Goal: Check status

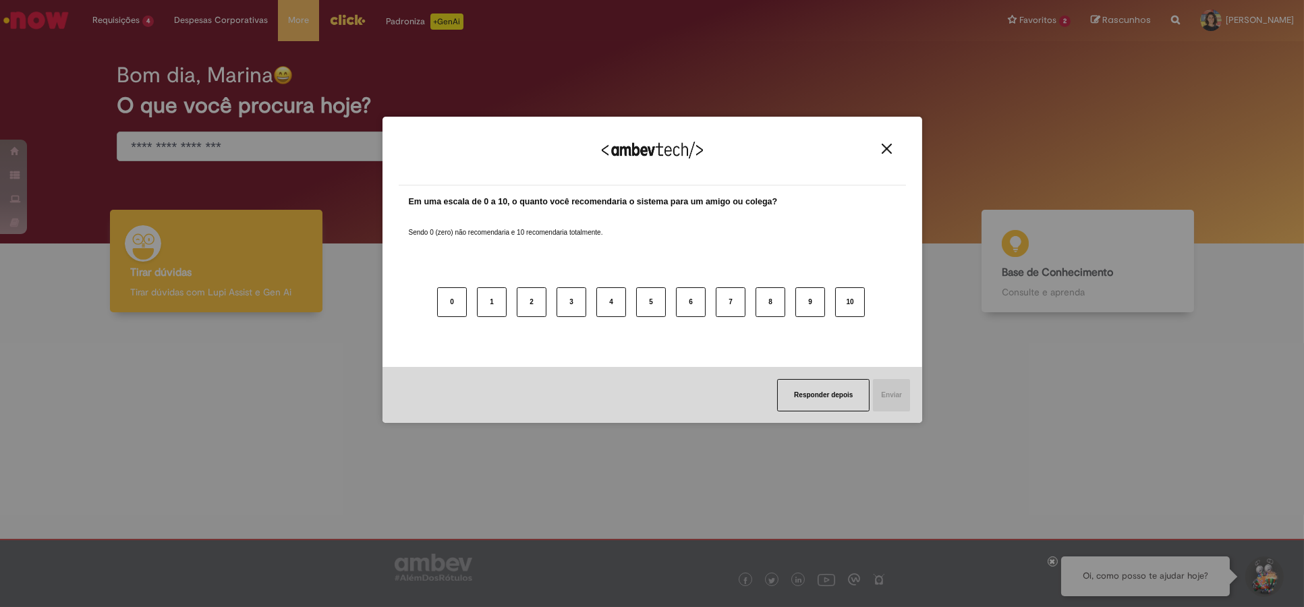
click at [885, 144] on img "Close" at bounding box center [887, 149] width 10 height 10
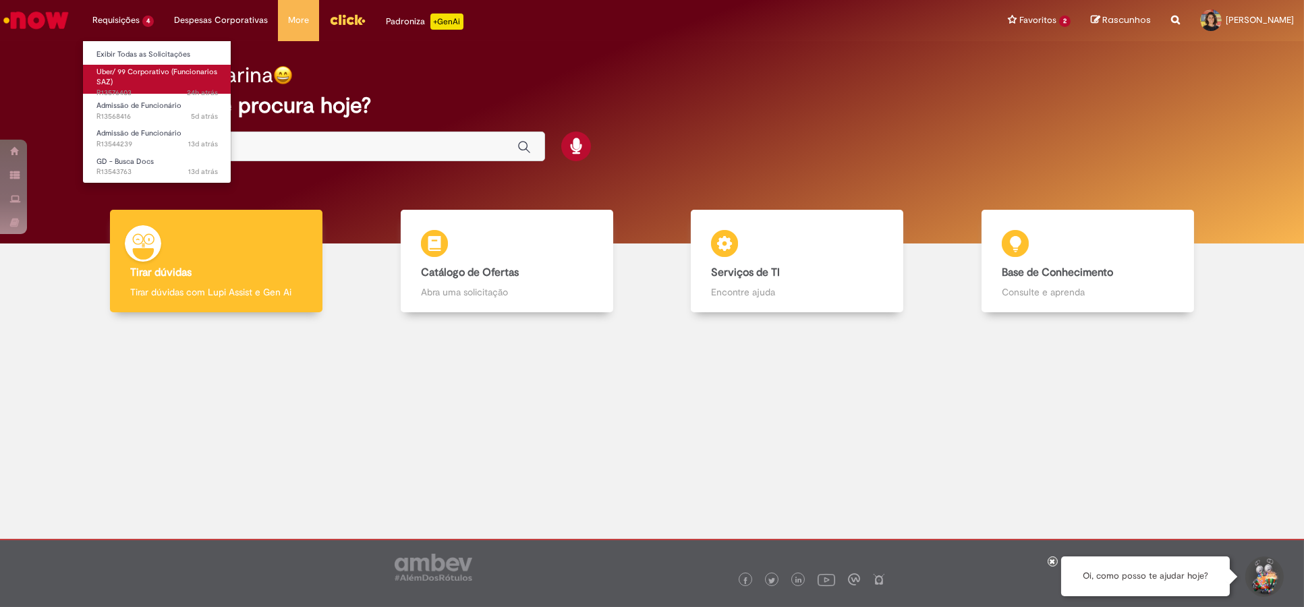
click at [152, 77] on link "Uber/ 99 Corporativo (Funcionarios SAZ) 24h atrás 24 horas atrás R13576403" at bounding box center [157, 79] width 148 height 29
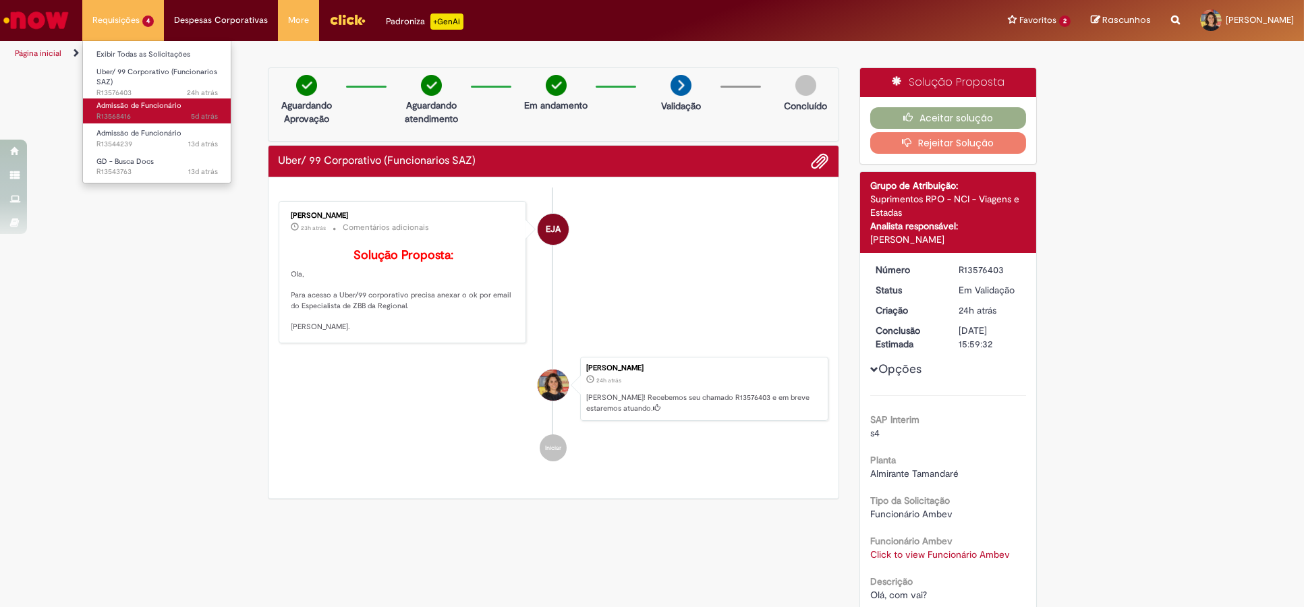
click at [132, 109] on span "Admissão de Funcionário" at bounding box center [138, 106] width 85 height 10
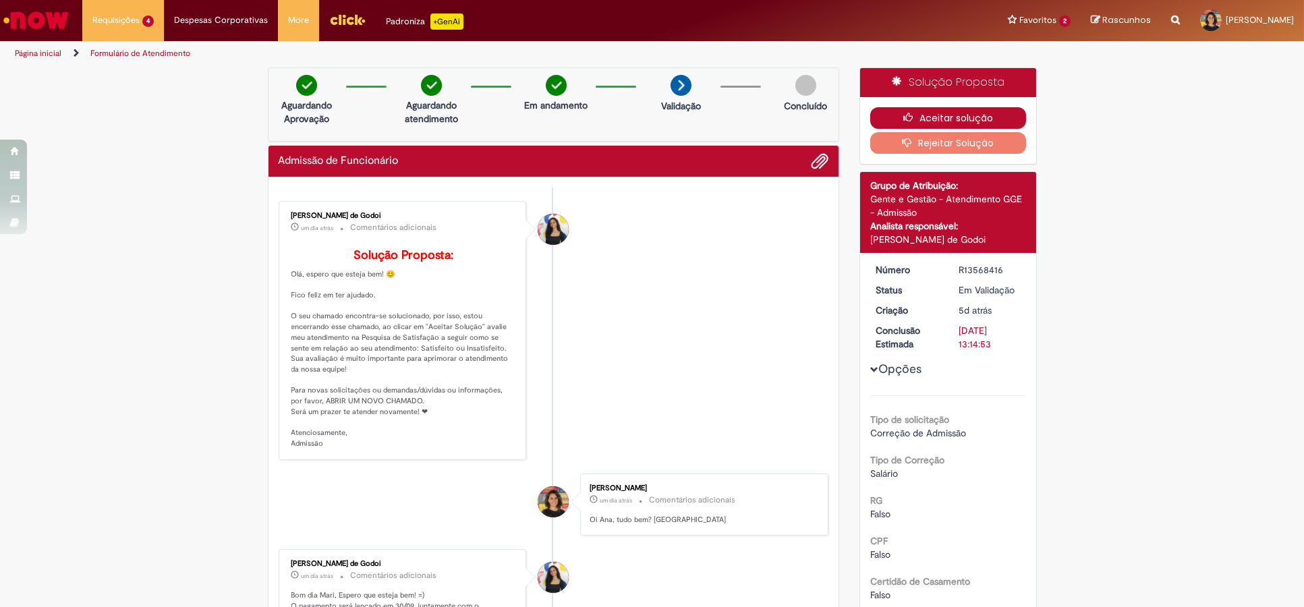
click at [917, 109] on button "Aceitar solução" at bounding box center [948, 118] width 156 height 22
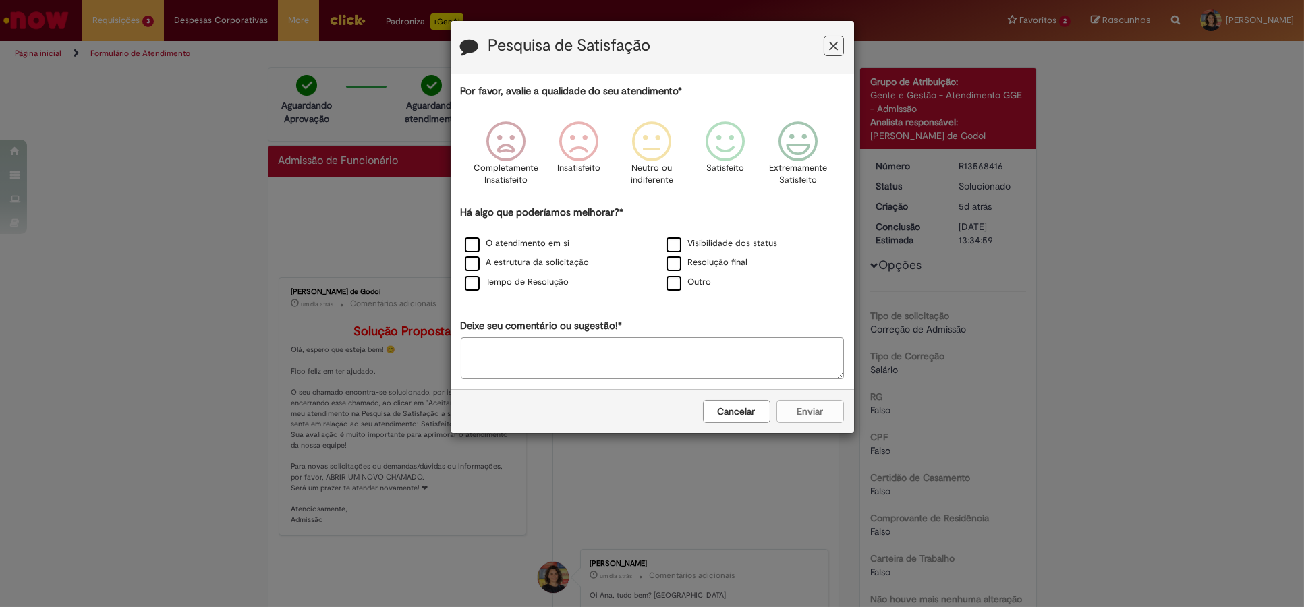
click at [835, 40] on icon "Feedback" at bounding box center [833, 46] width 9 height 14
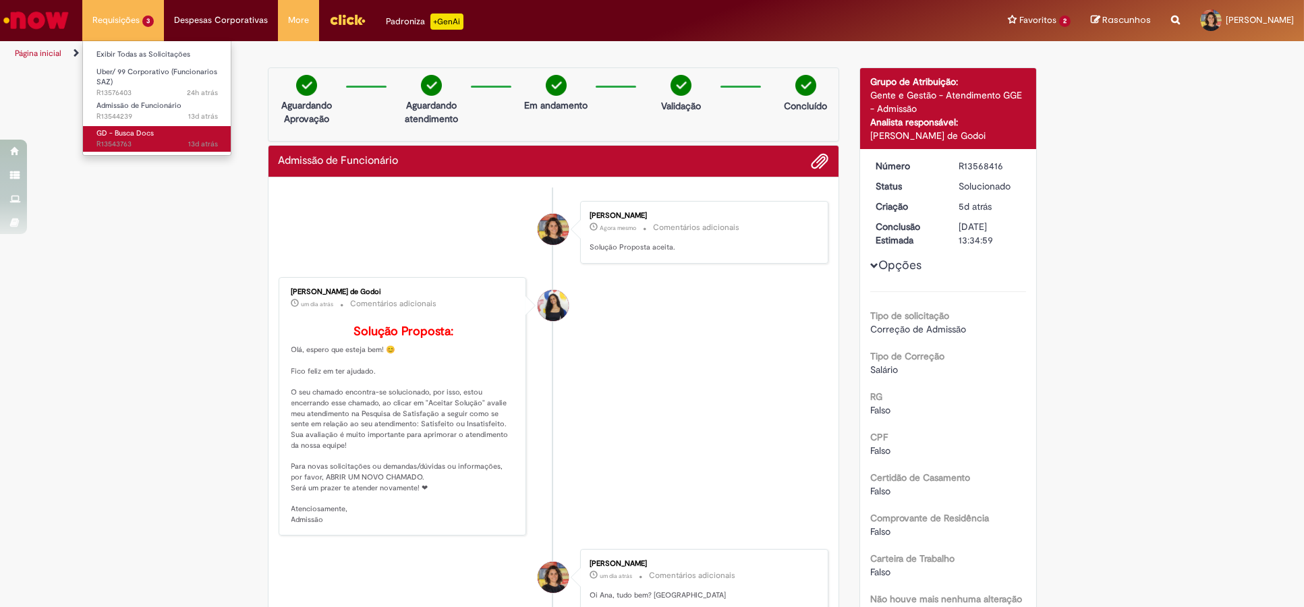
click at [125, 134] on span "GD - Busca Docs" at bounding box center [124, 133] width 57 height 10
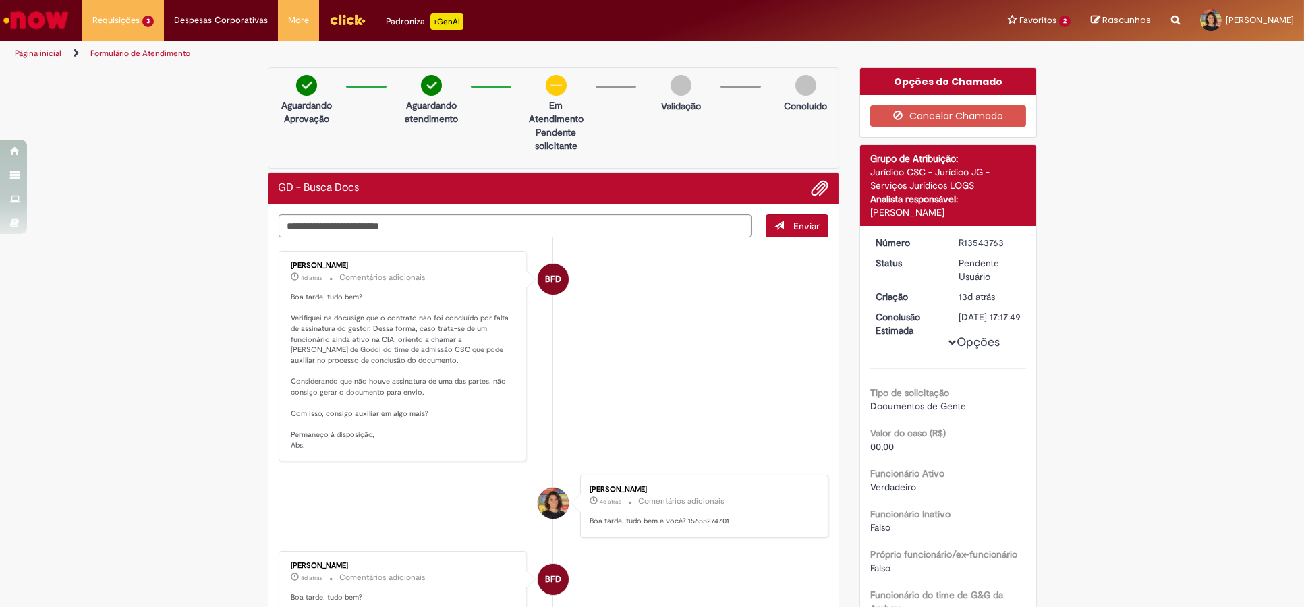
scroll to position [74, 0]
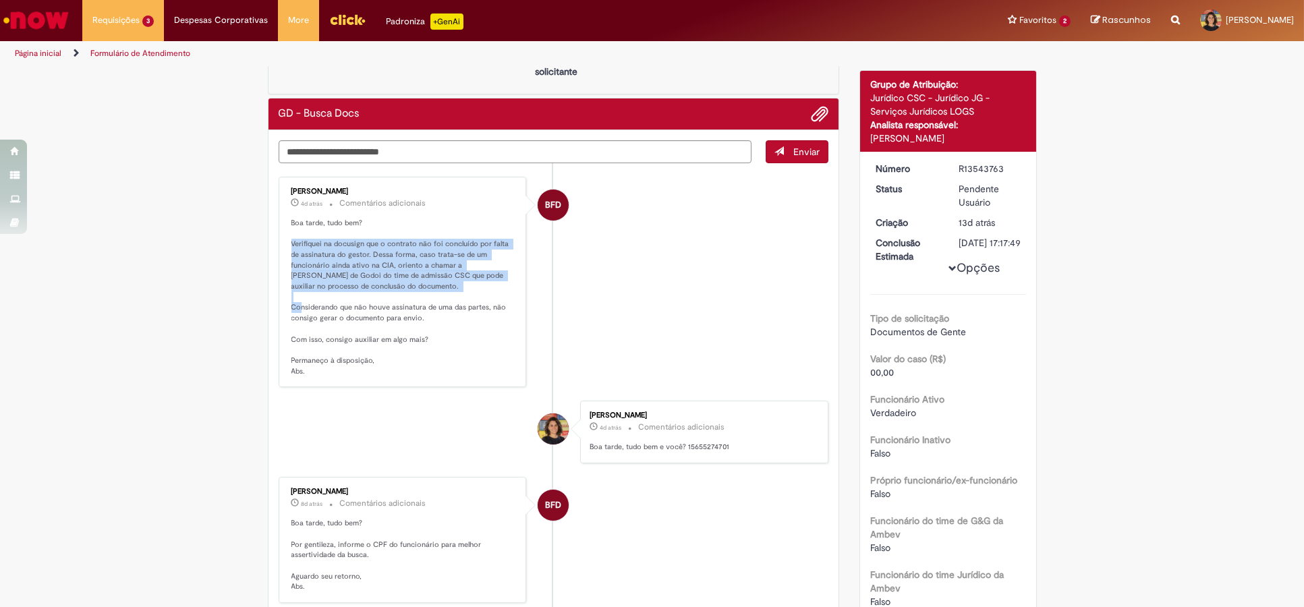
drag, startPoint x: 282, startPoint y: 241, endPoint x: 449, endPoint y: 293, distance: 175.2
click at [449, 293] on div "[PERSON_NAME] 4d atrás 4 dias atrás Comentários adicionais Boa tarde, tudo bem?…" at bounding box center [403, 282] width 240 height 203
copy p "Verifiquei na docusign que o contrato não foi concluído por falta de assinatura…"
